Goal: Task Accomplishment & Management: Use online tool/utility

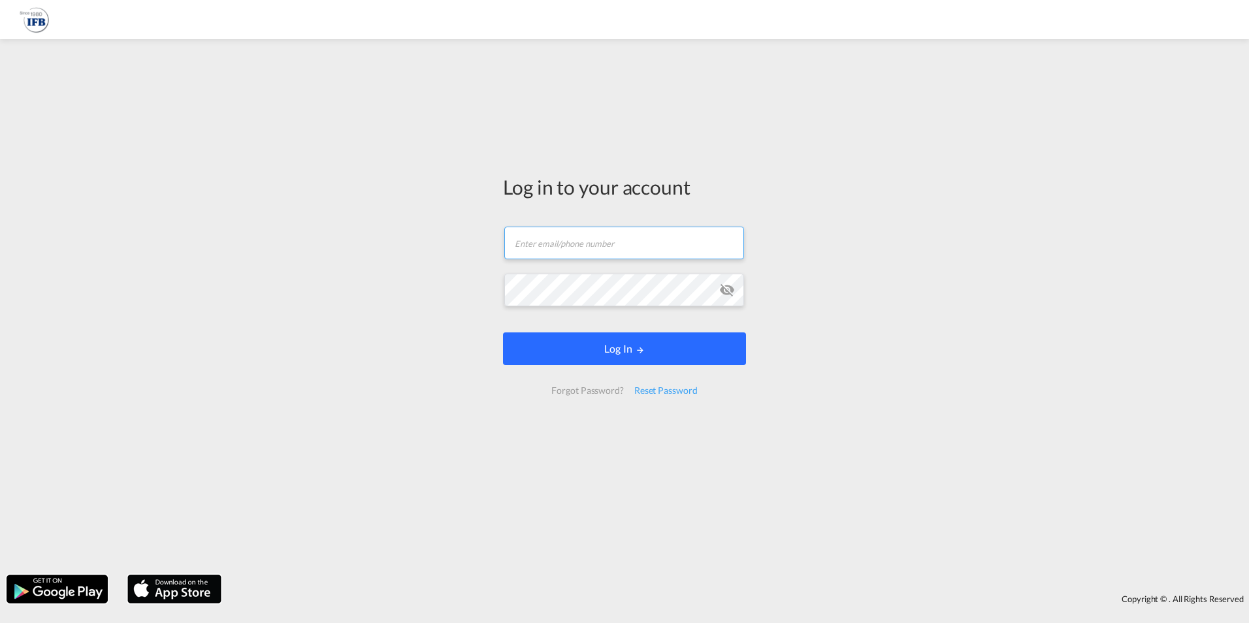
type input "[PERSON_NAME][EMAIL_ADDRESS][PERSON_NAME][DOMAIN_NAME]"
click at [644, 355] on button "Log In" at bounding box center [624, 348] width 243 height 33
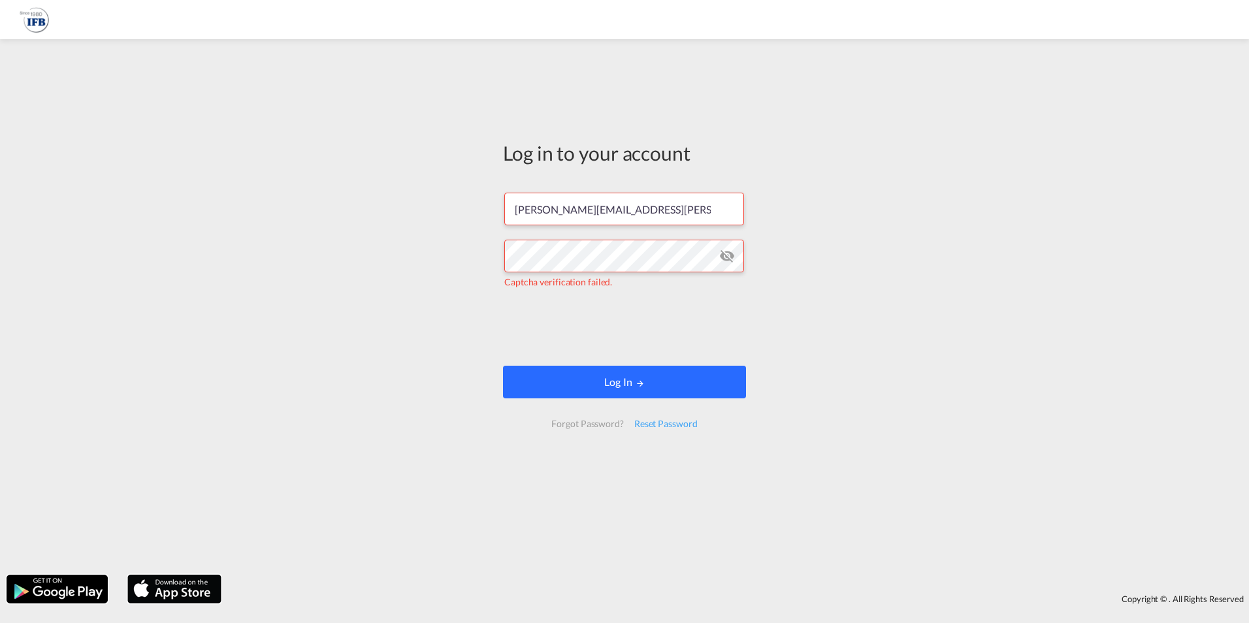
click at [630, 381] on button "Log In" at bounding box center [624, 382] width 243 height 33
